Goal: Task Accomplishment & Management: Manage account settings

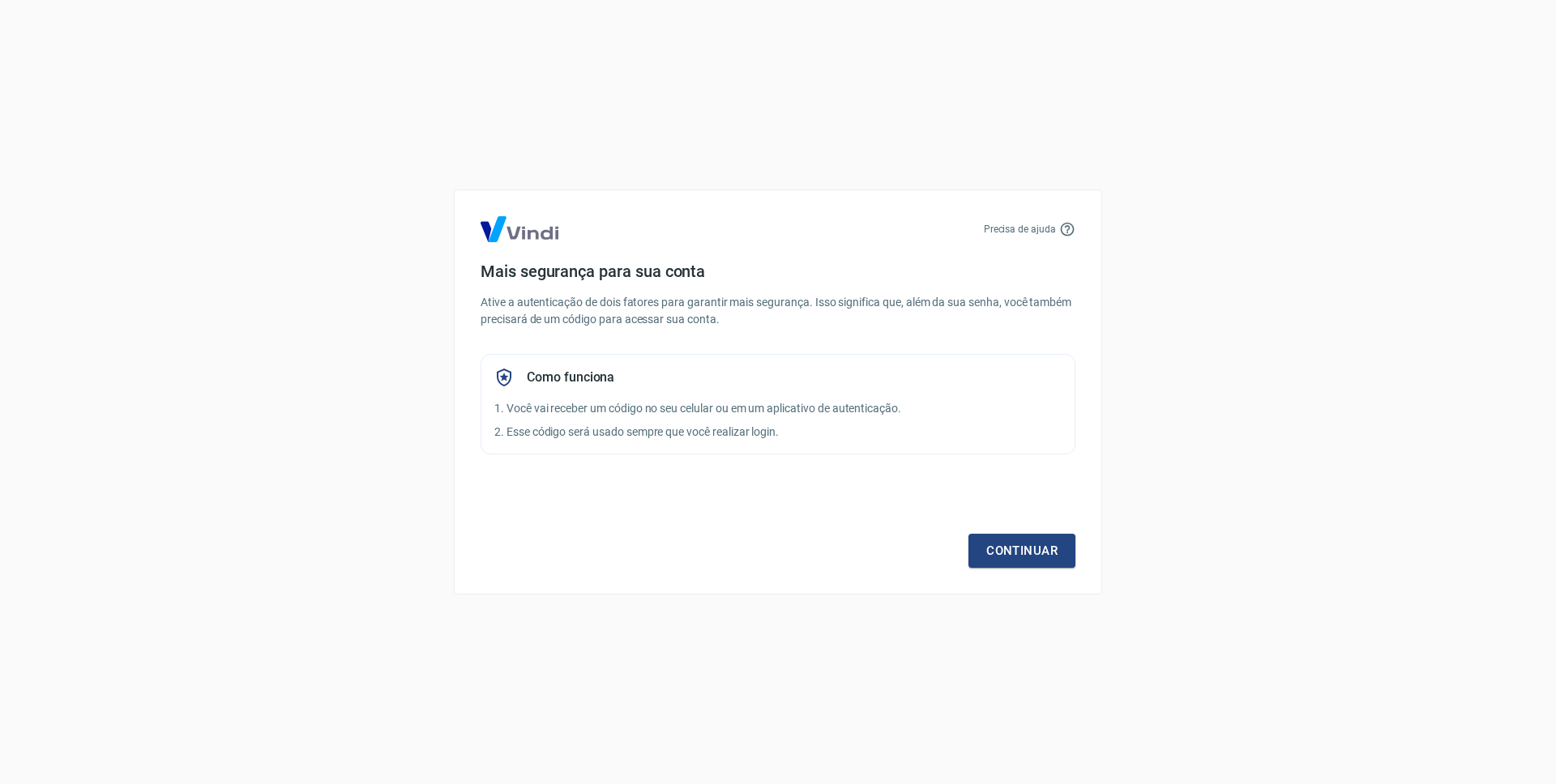
click at [742, 321] on p "Ative a autenticação de dois fatores para garantir mais segurança. Isso signifi…" at bounding box center [778, 310] width 595 height 34
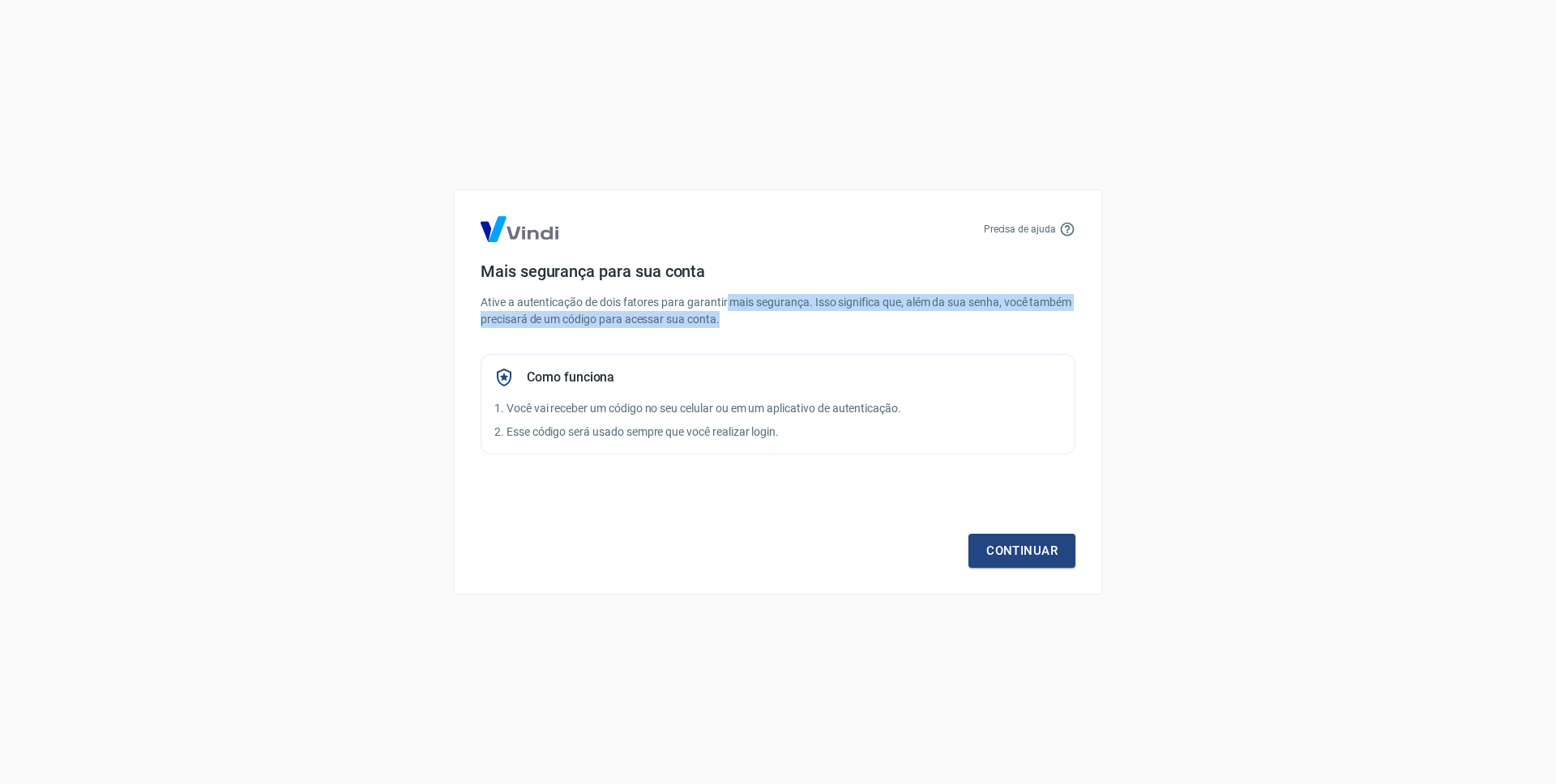
drag, startPoint x: 746, startPoint y: 311, endPoint x: 727, endPoint y: 304, distance: 20.2
click at [727, 304] on p "Ative a autenticação de dois fatores para garantir mais segurança. Isso signifi…" at bounding box center [778, 310] width 595 height 34
drag, startPoint x: 727, startPoint y: 304, endPoint x: 823, endPoint y: 370, distance: 116.5
click at [727, 304] on p "Ative a autenticação de dois fatores para garantir mais segurança. Isso signifi…" at bounding box center [778, 310] width 595 height 34
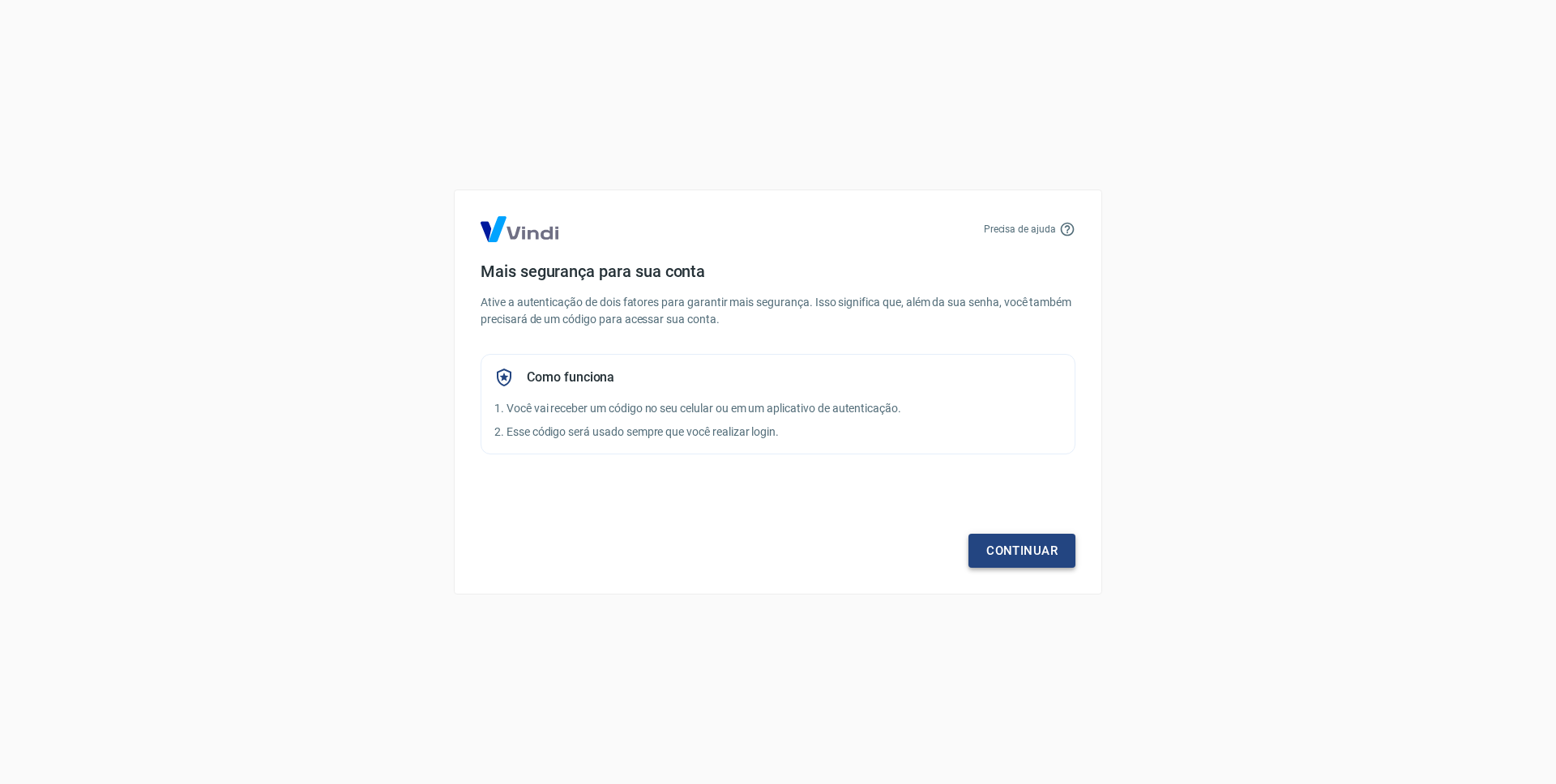
click at [1009, 549] on link "Continuar" at bounding box center [1022, 551] width 107 height 34
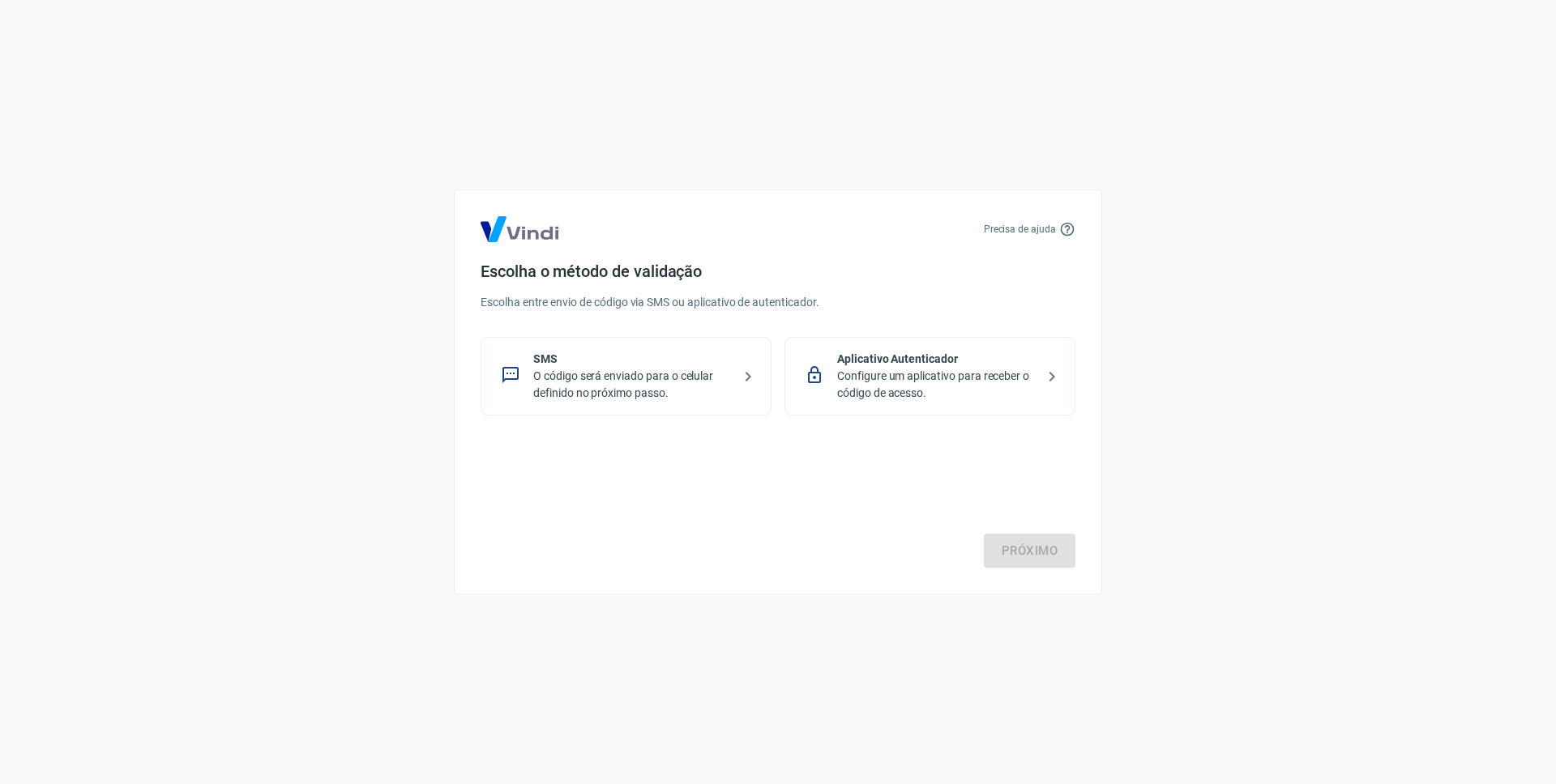
click at [945, 391] on p "Configure um aplicativo para receber o código de acesso." at bounding box center [936, 385] width 199 height 34
click at [712, 385] on p "O código será enviado para o celular definido no próximo passo." at bounding box center [632, 385] width 199 height 34
click at [1013, 554] on link "Próximo" at bounding box center [1030, 551] width 92 height 34
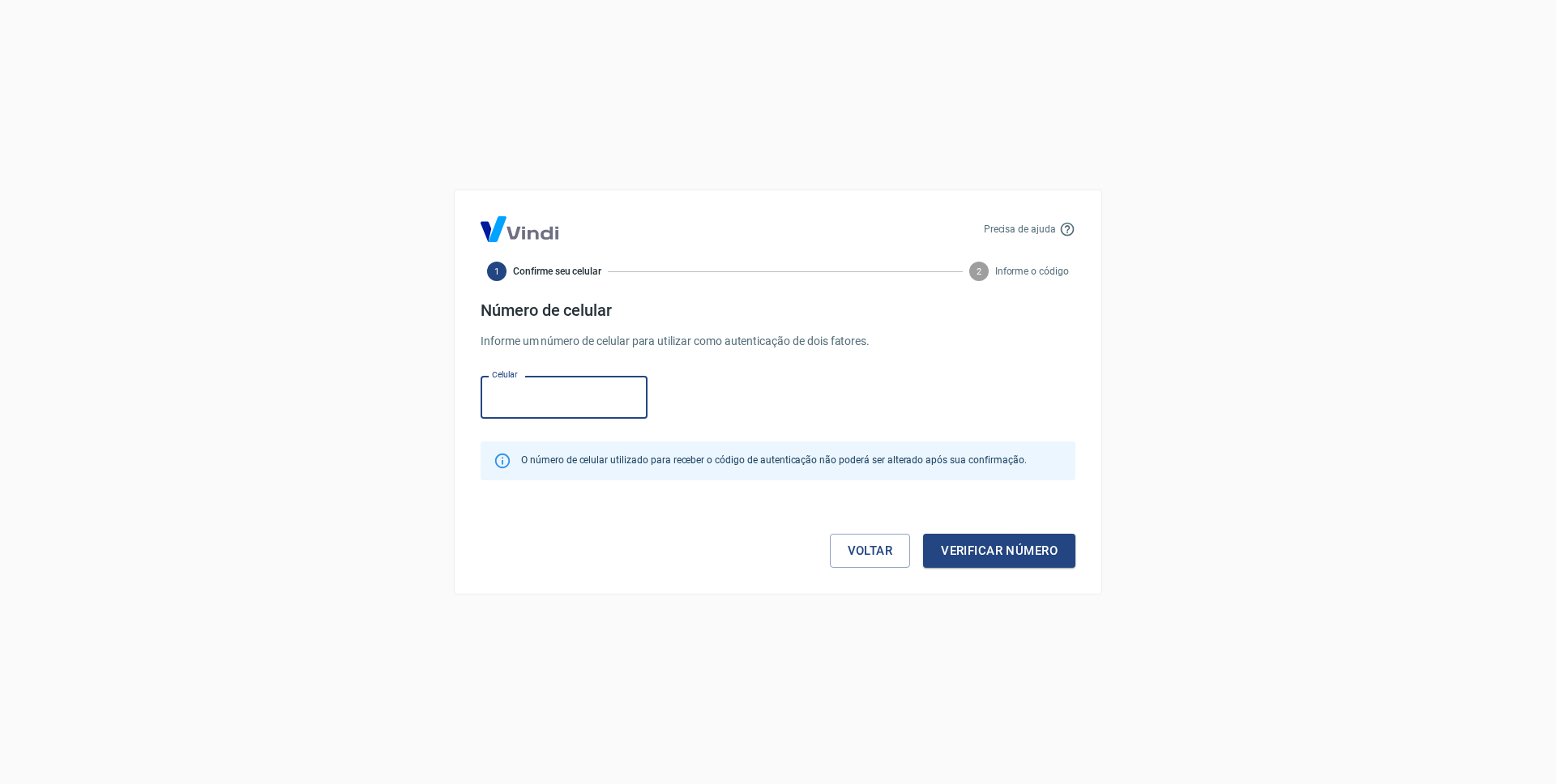
click at [589, 395] on input "Celular" at bounding box center [564, 396] width 167 height 43
type input "(3"
type input "(47) 99171-2456"
drag, startPoint x: 760, startPoint y: 401, endPoint x: 923, endPoint y: 495, distance: 188.2
click at [765, 404] on div "Celular (47) 99171-2456 Celular" at bounding box center [778, 395] width 595 height 52
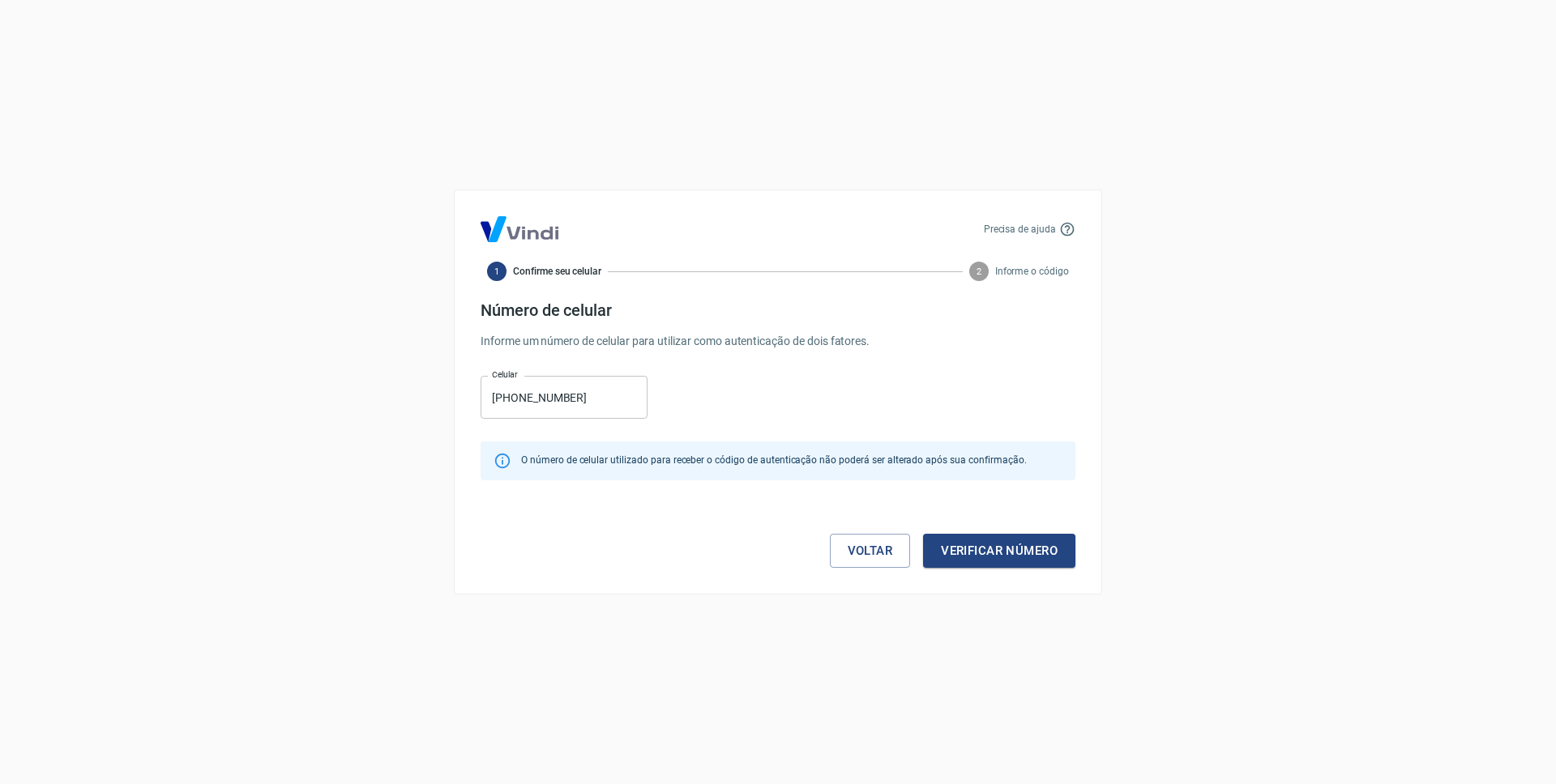
click at [979, 547] on button "Verificar número" at bounding box center [999, 551] width 152 height 34
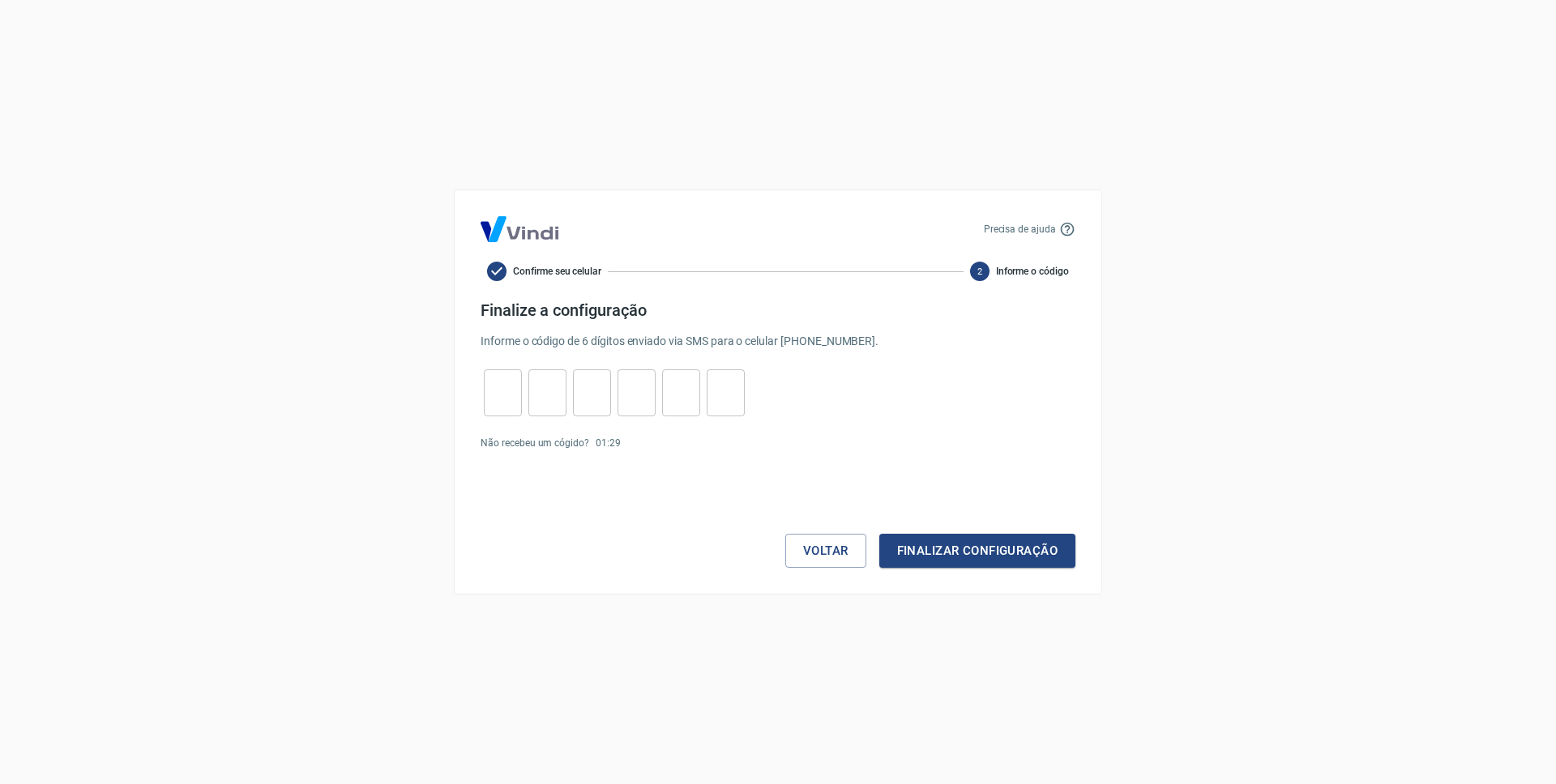
click at [487, 384] on input "tel" at bounding box center [503, 392] width 39 height 35
type input "4"
type input "7"
type input "3"
type input "9"
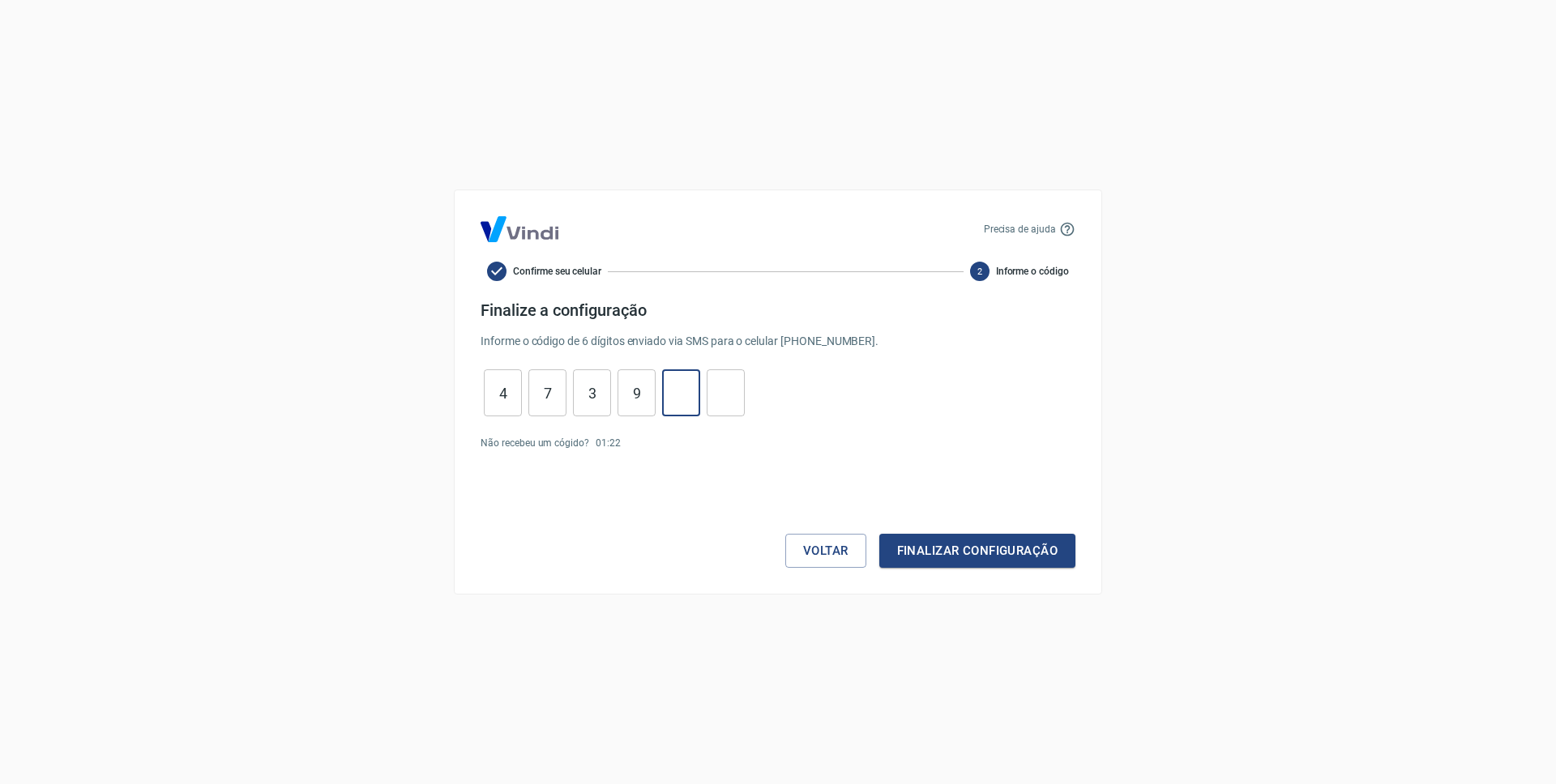
type input "3"
type input "7"
click at [930, 541] on button "Finalizar configuração" at bounding box center [977, 551] width 196 height 34
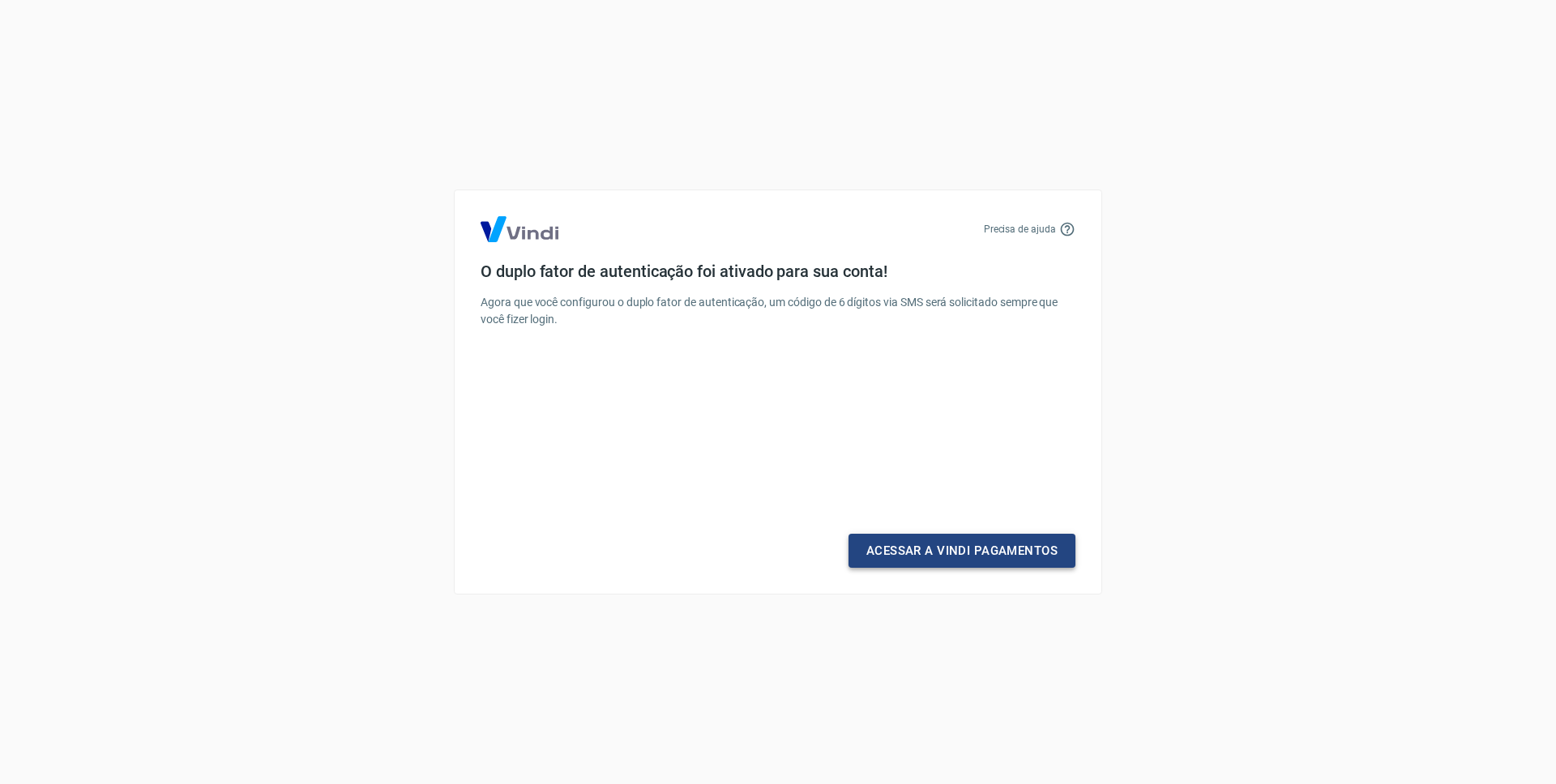
click at [988, 540] on link "Acessar a Vindi Pagamentos" at bounding box center [961, 551] width 227 height 34
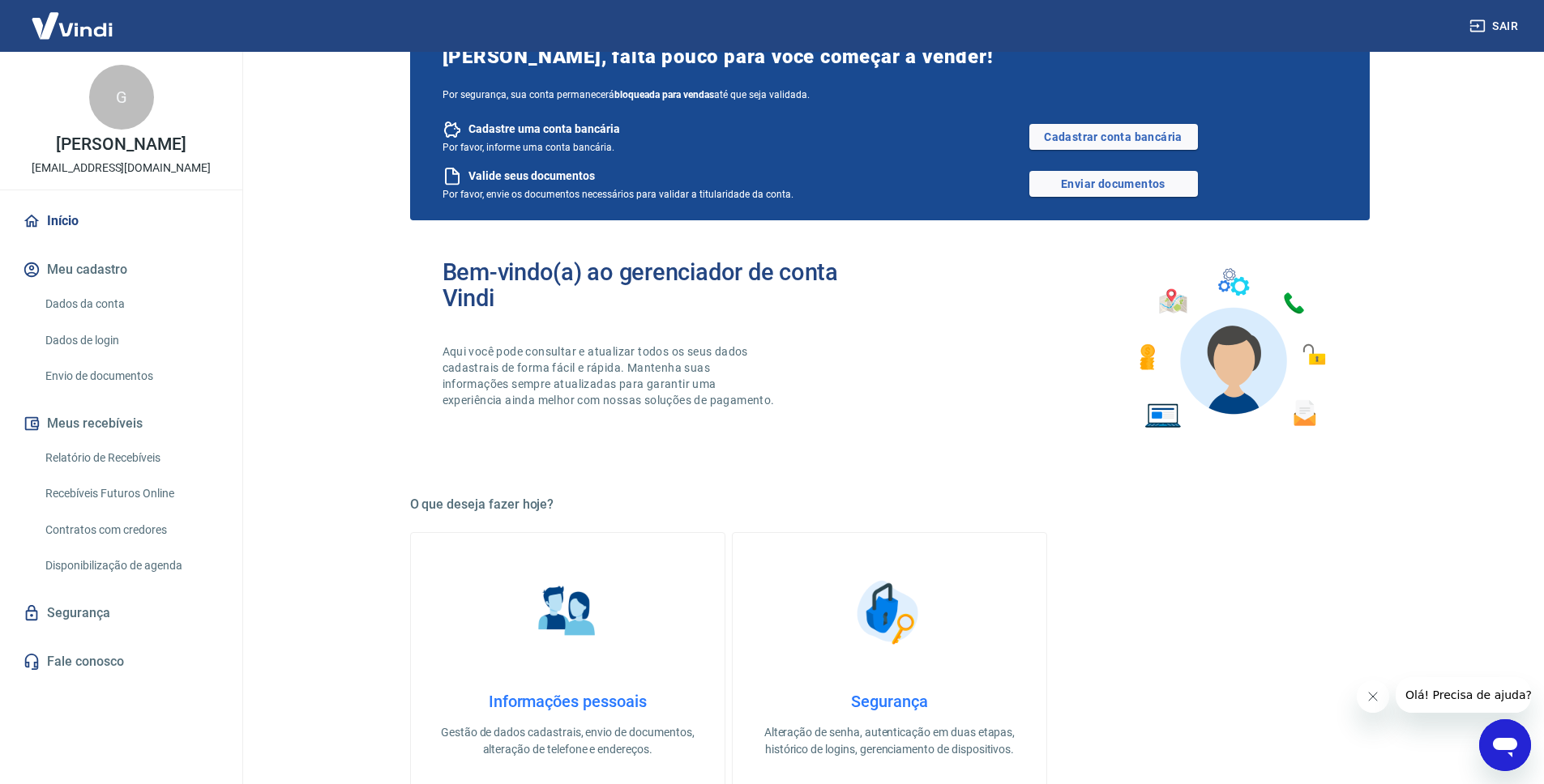
scroll to position [678, 0]
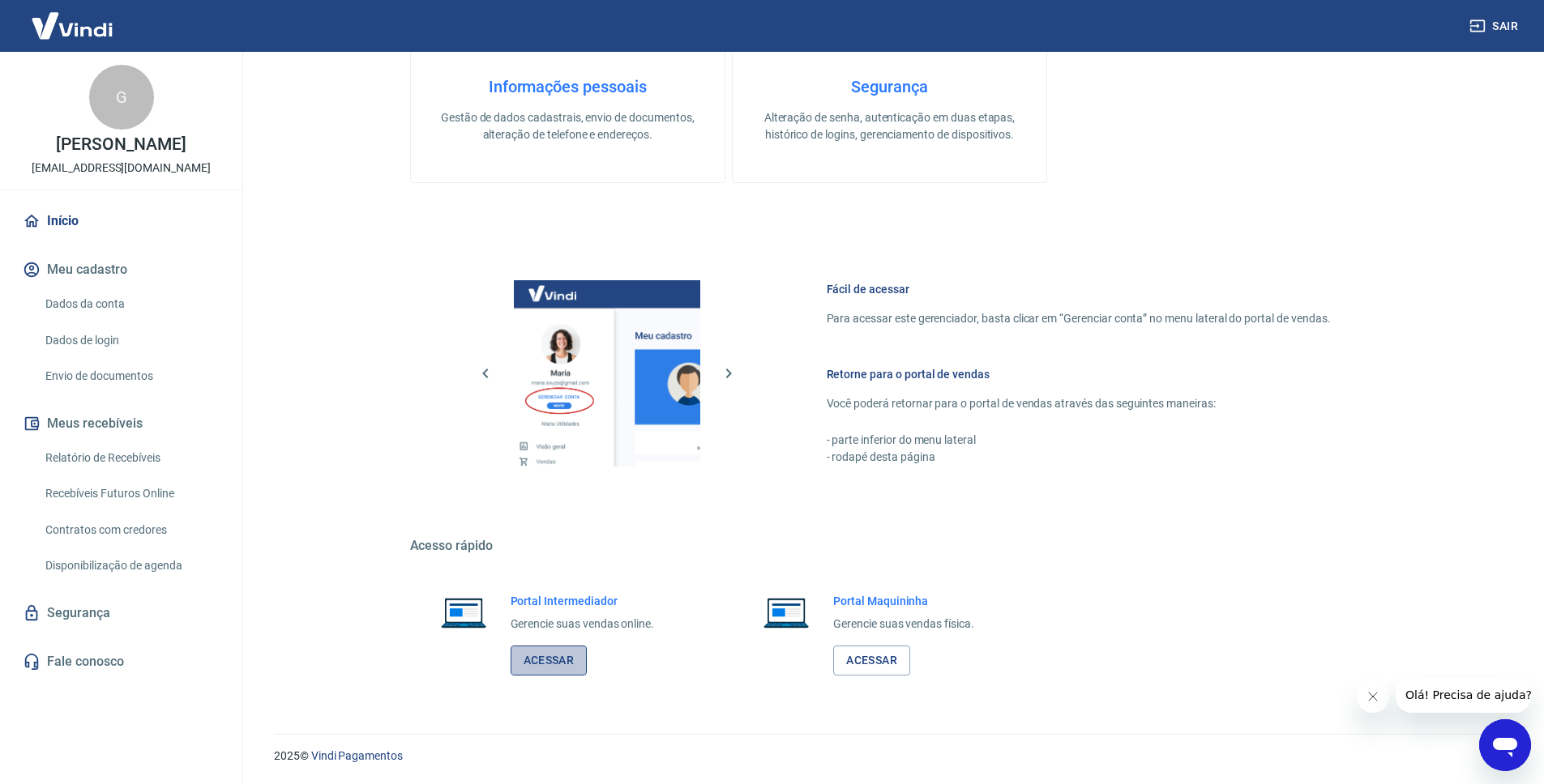
click at [572, 653] on link "Acessar" at bounding box center [549, 660] width 77 height 30
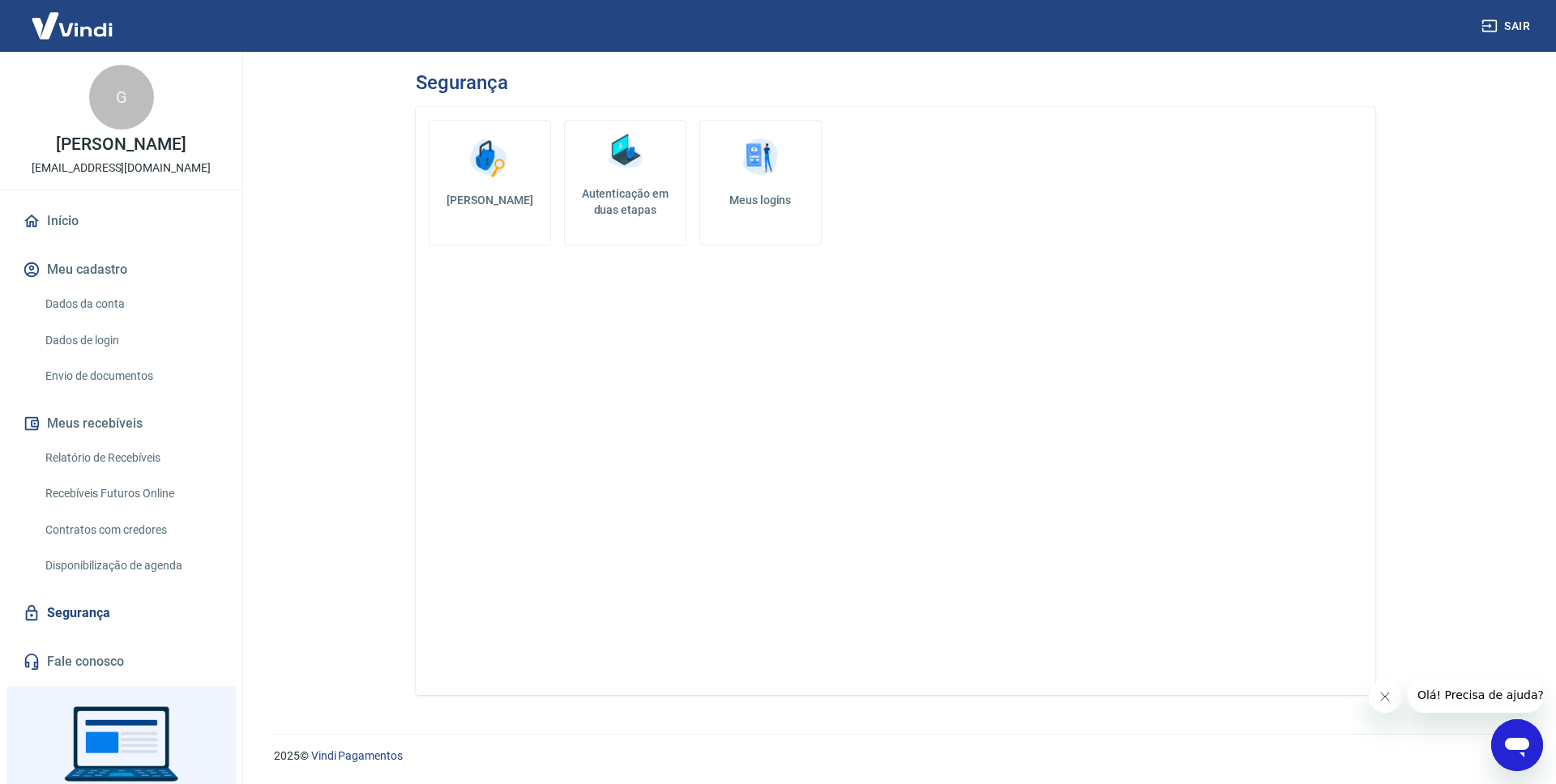
click at [85, 28] on img at bounding box center [72, 26] width 106 height 49
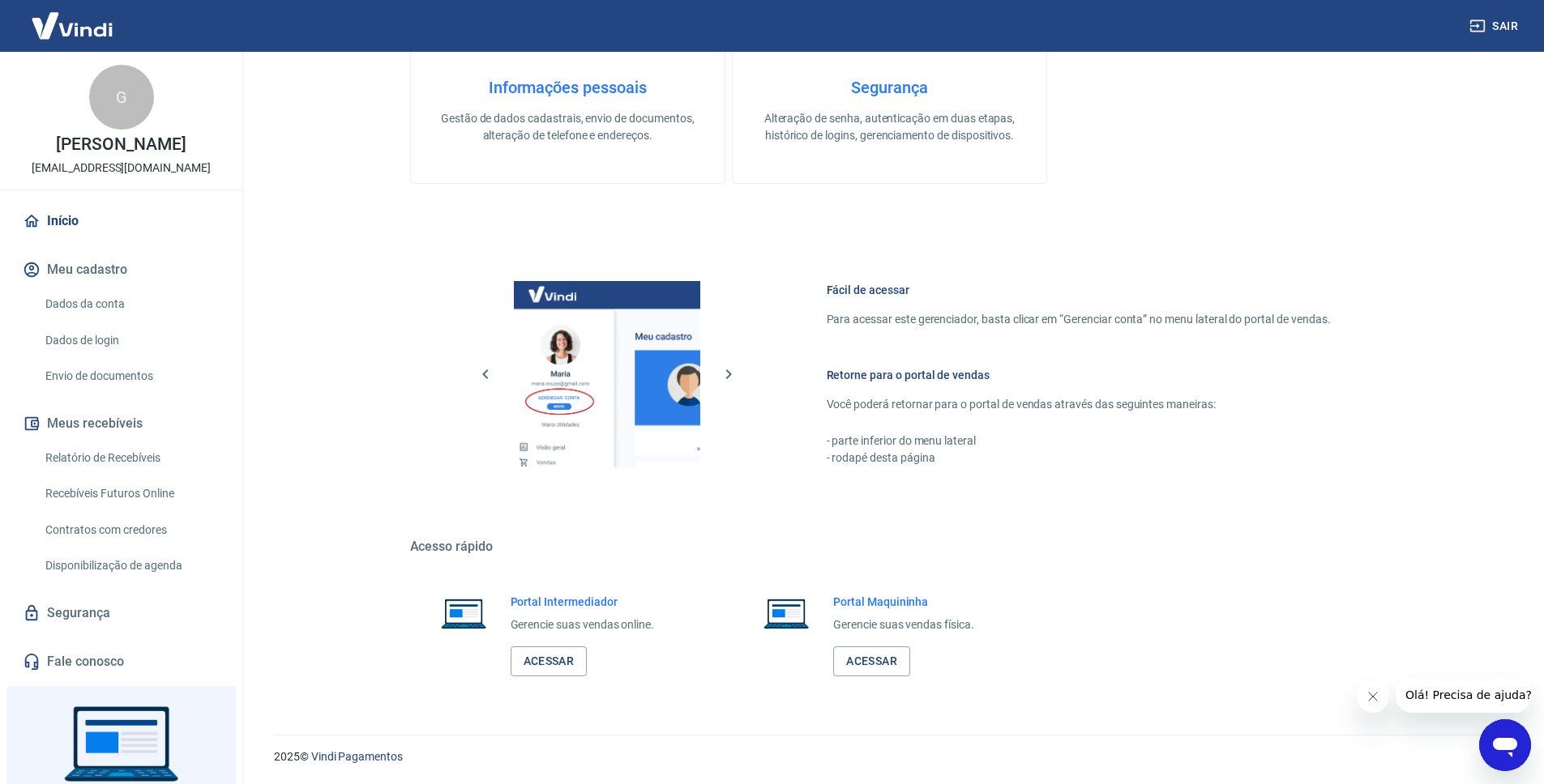
scroll to position [678, 0]
click at [559, 654] on link "Acessar" at bounding box center [549, 660] width 77 height 30
